Goal: Information Seeking & Learning: Understand process/instructions

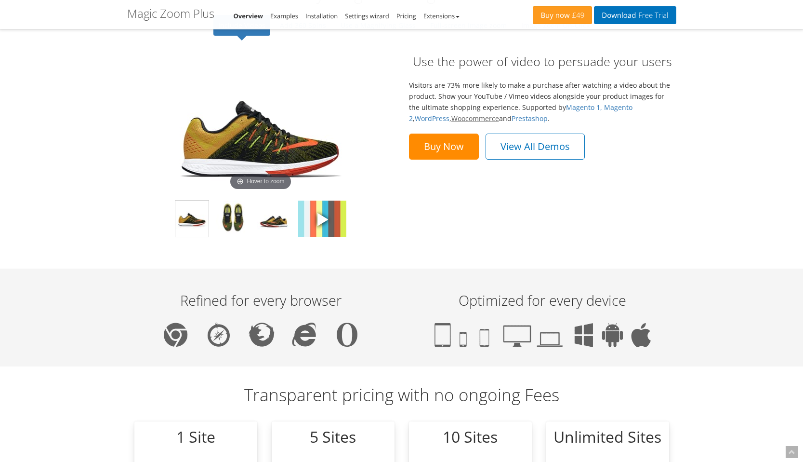
scroll to position [766, 0]
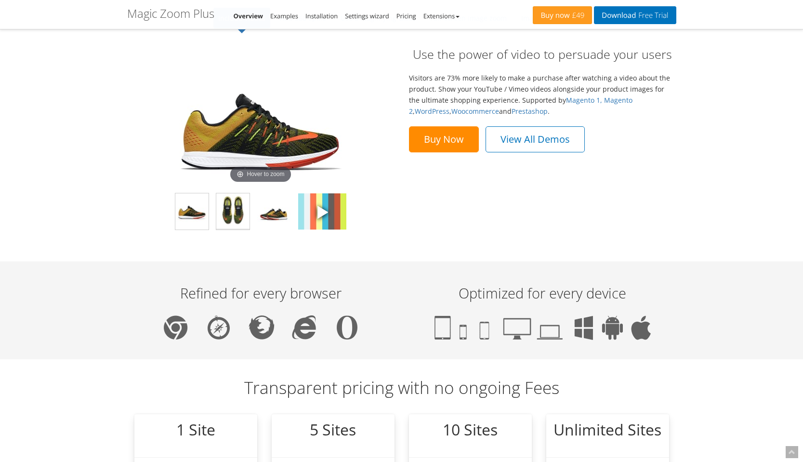
click at [224, 214] on img at bounding box center [232, 211] width 33 height 36
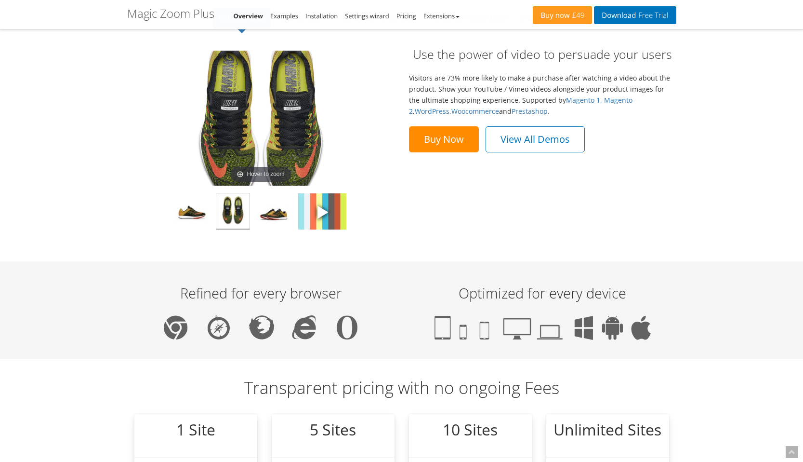
click at [254, 126] on img at bounding box center [260, 118] width 193 height 135
click at [273, 216] on img at bounding box center [273, 211] width 33 height 36
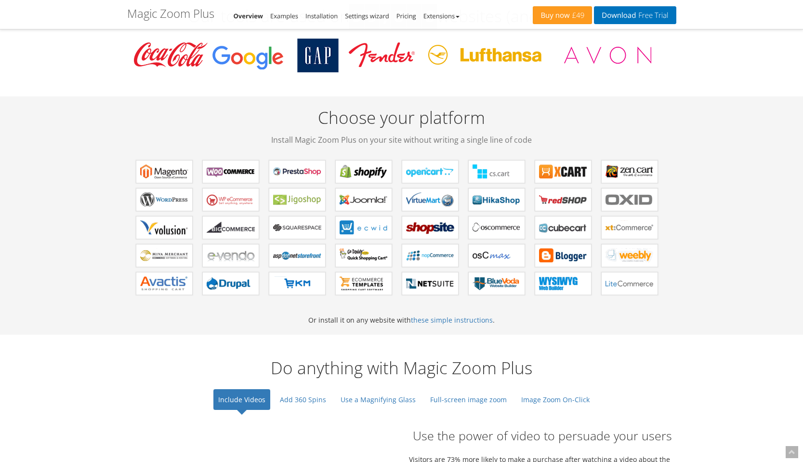
scroll to position [0, 0]
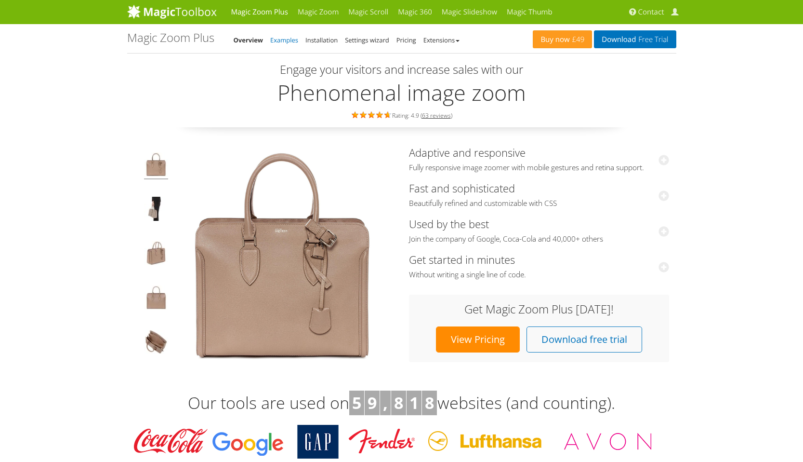
click at [279, 41] on link "Examples" at bounding box center [284, 40] width 28 height 9
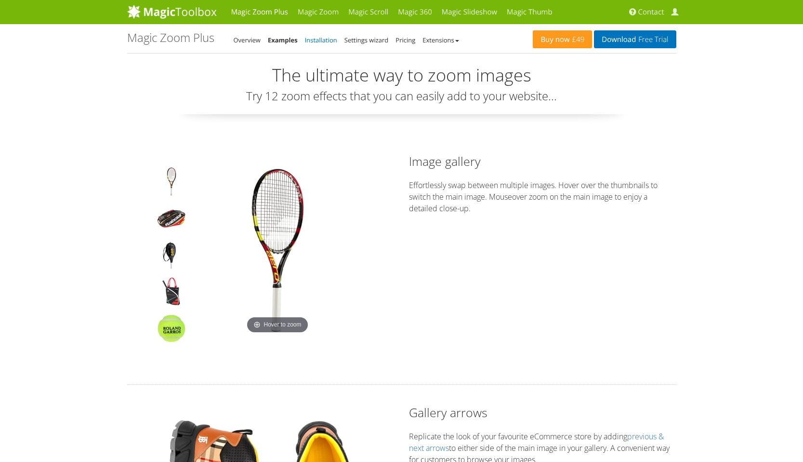
click at [319, 40] on link "Installation" at bounding box center [321, 40] width 32 height 9
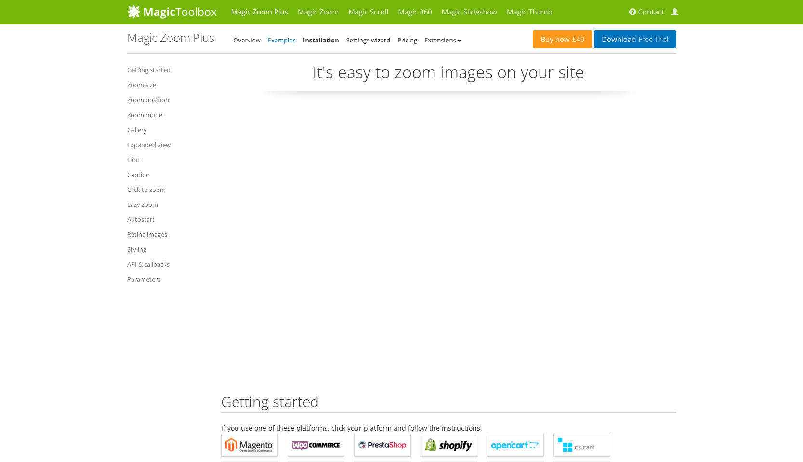
click at [278, 40] on link "Examples" at bounding box center [282, 40] width 28 height 9
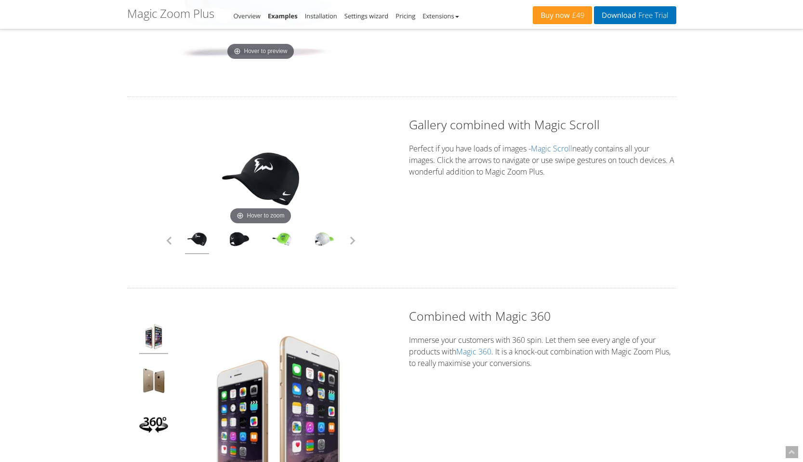
scroll to position [2380, 0]
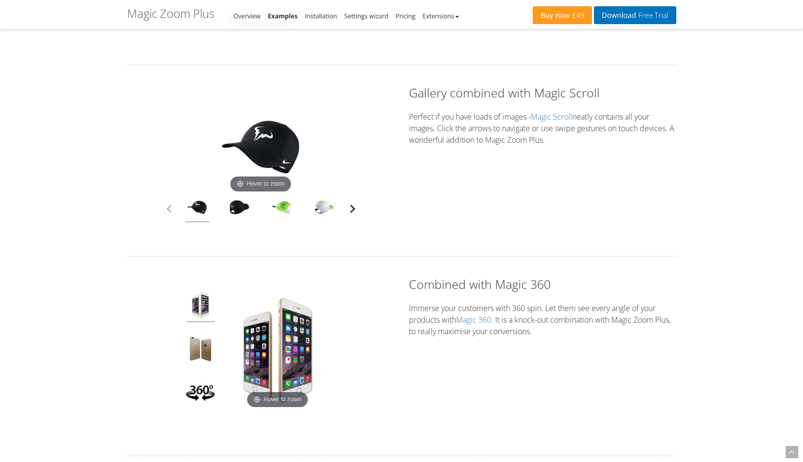
click at [351, 209] on button "button" at bounding box center [352, 208] width 14 height 14
click at [353, 210] on button "button" at bounding box center [352, 208] width 14 height 14
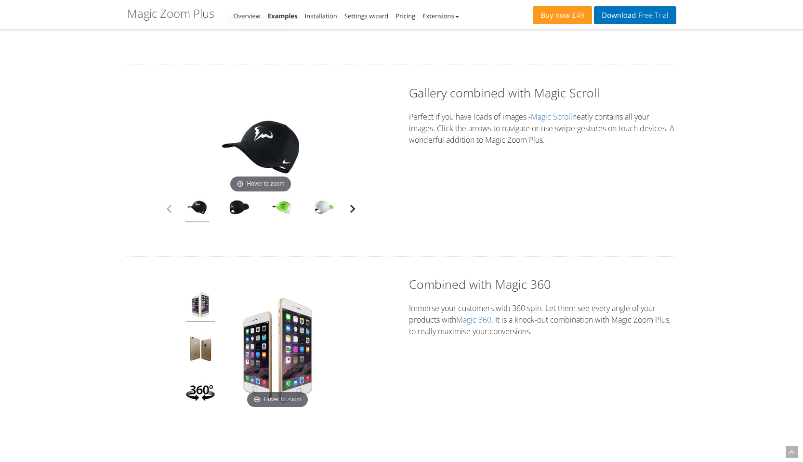
click at [353, 211] on button "button" at bounding box center [352, 208] width 14 height 14
